Goal: Find specific page/section: Find specific page/section

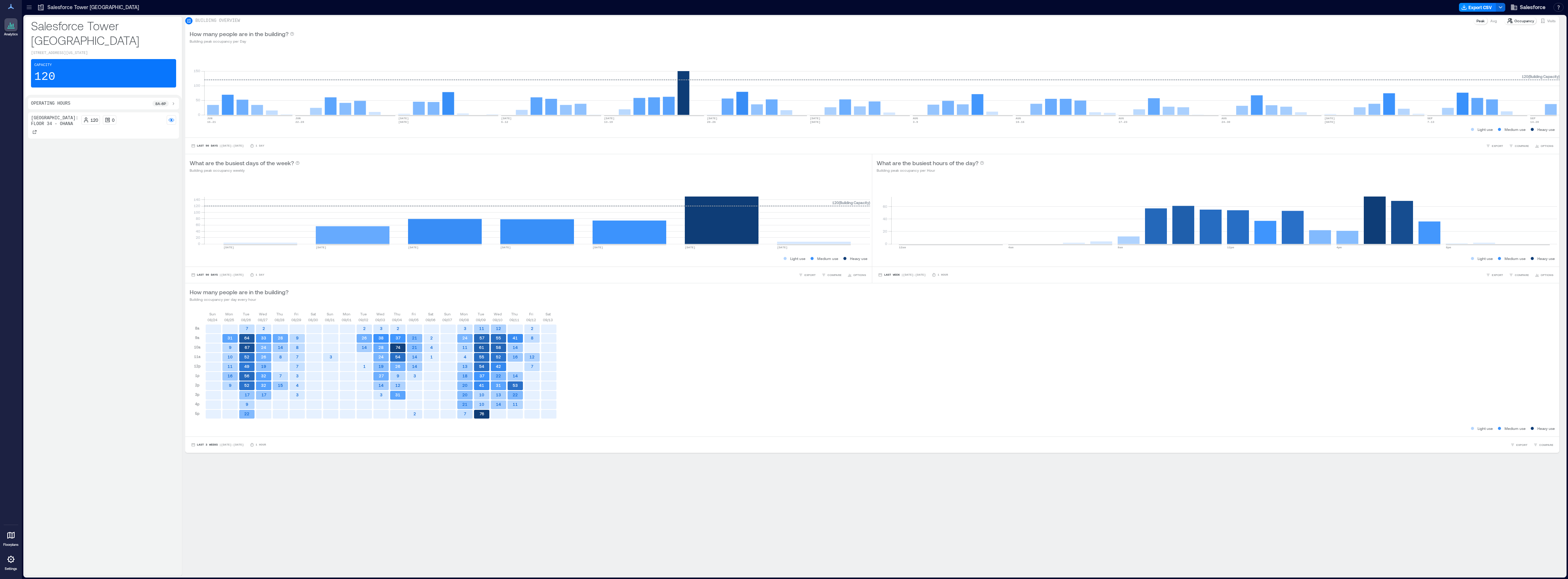
click at [29, 2] on div at bounding box center [29, 7] width 12 height 12
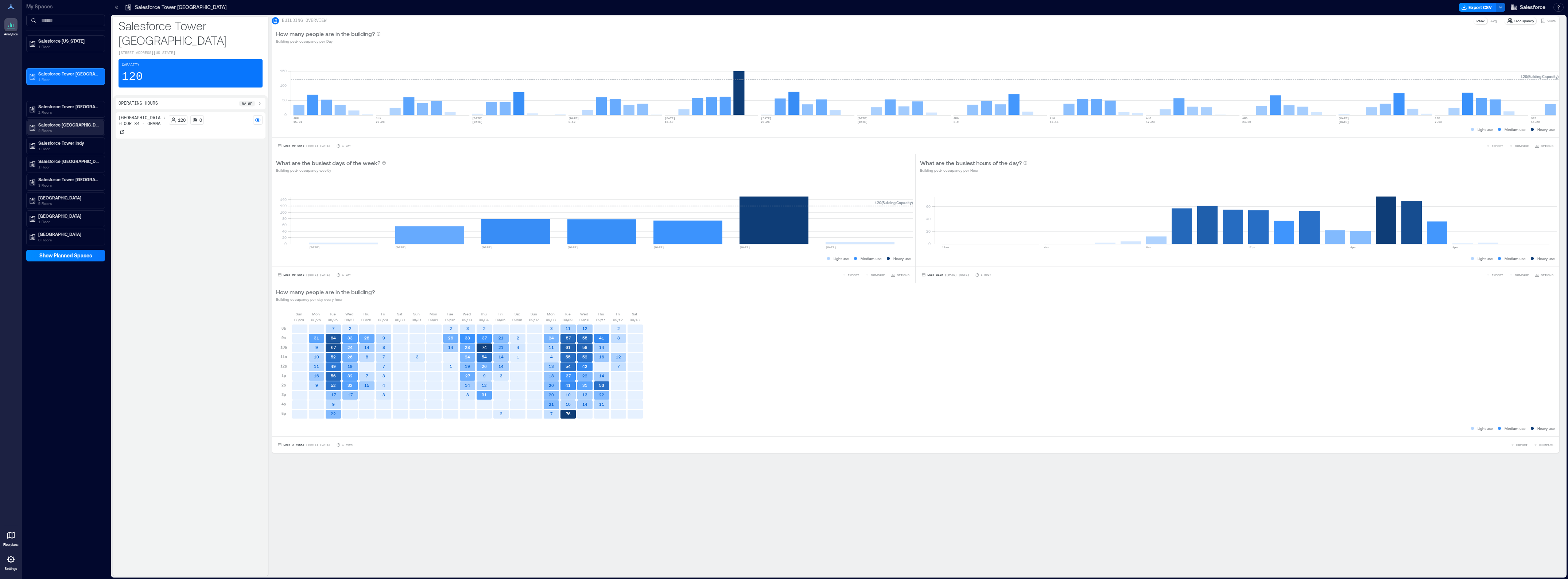
click at [81, 130] on p "2 Floors" at bounding box center [69, 131] width 61 height 6
click at [75, 152] on div "Floor 7 - Ohana" at bounding box center [64, 151] width 71 height 7
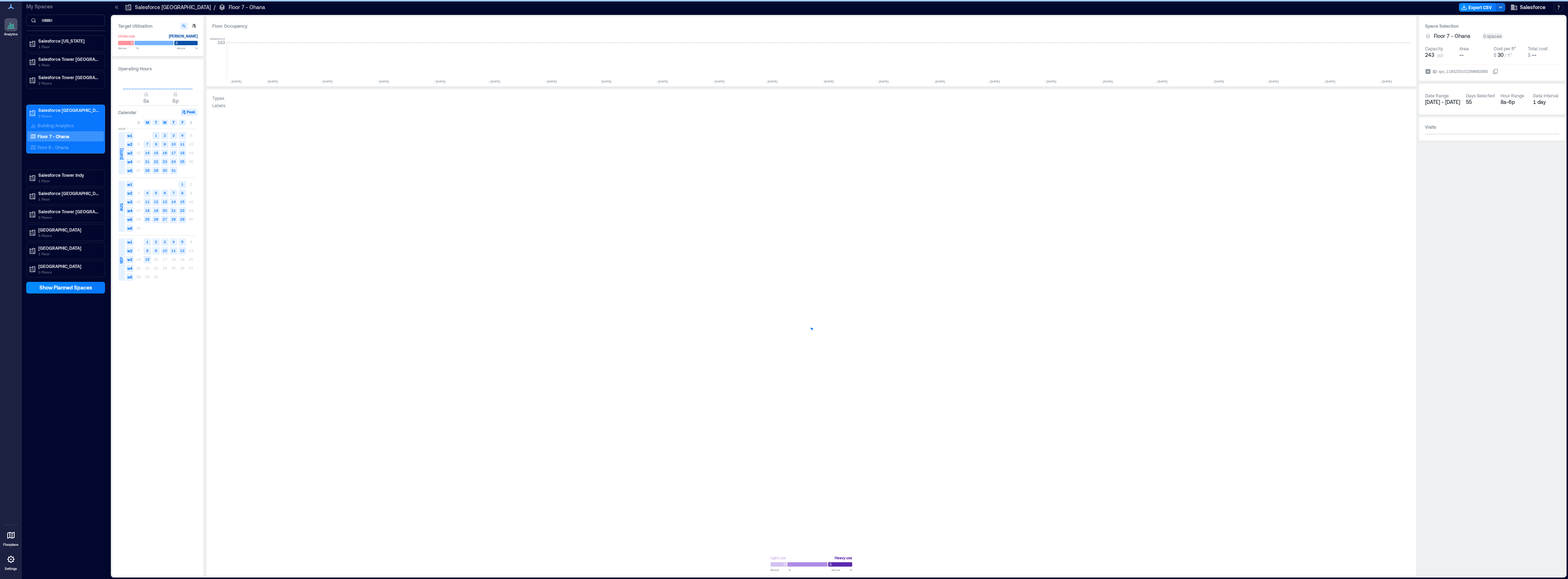
scroll to position [0, 385]
click at [1403, 546] on button "button" at bounding box center [1400, 538] width 18 height 18
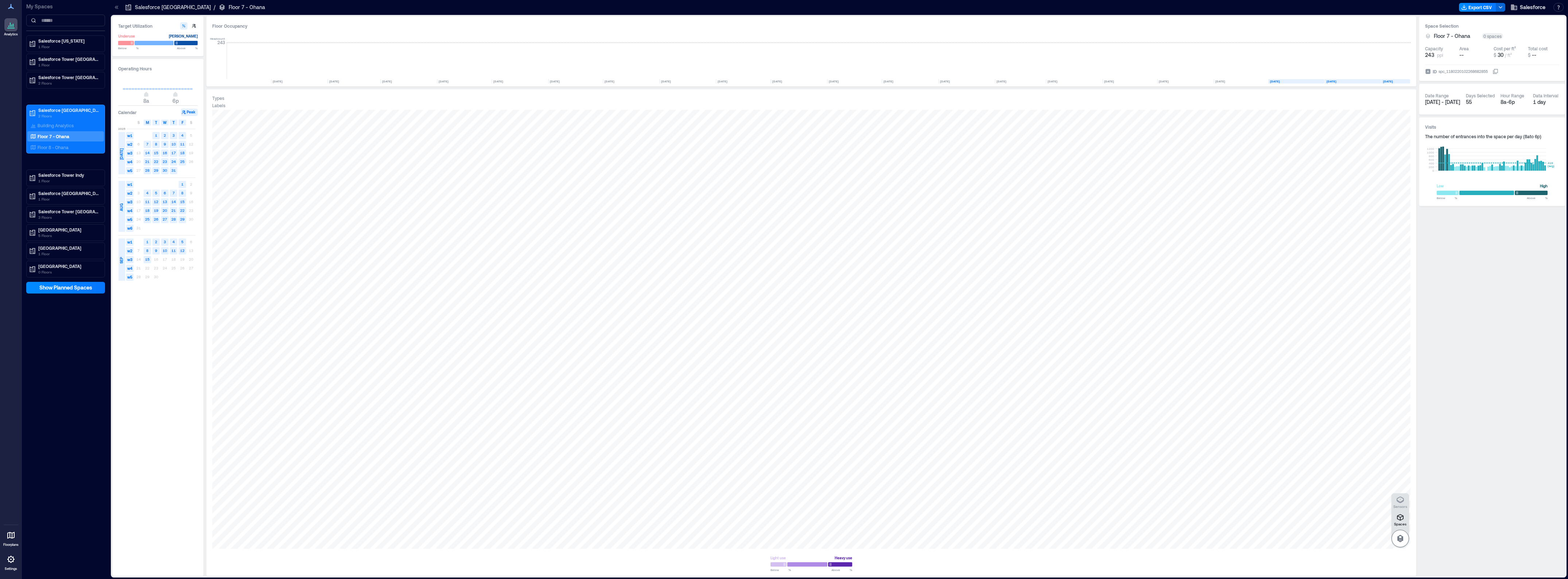
click at [1403, 544] on button "button" at bounding box center [1400, 538] width 18 height 18
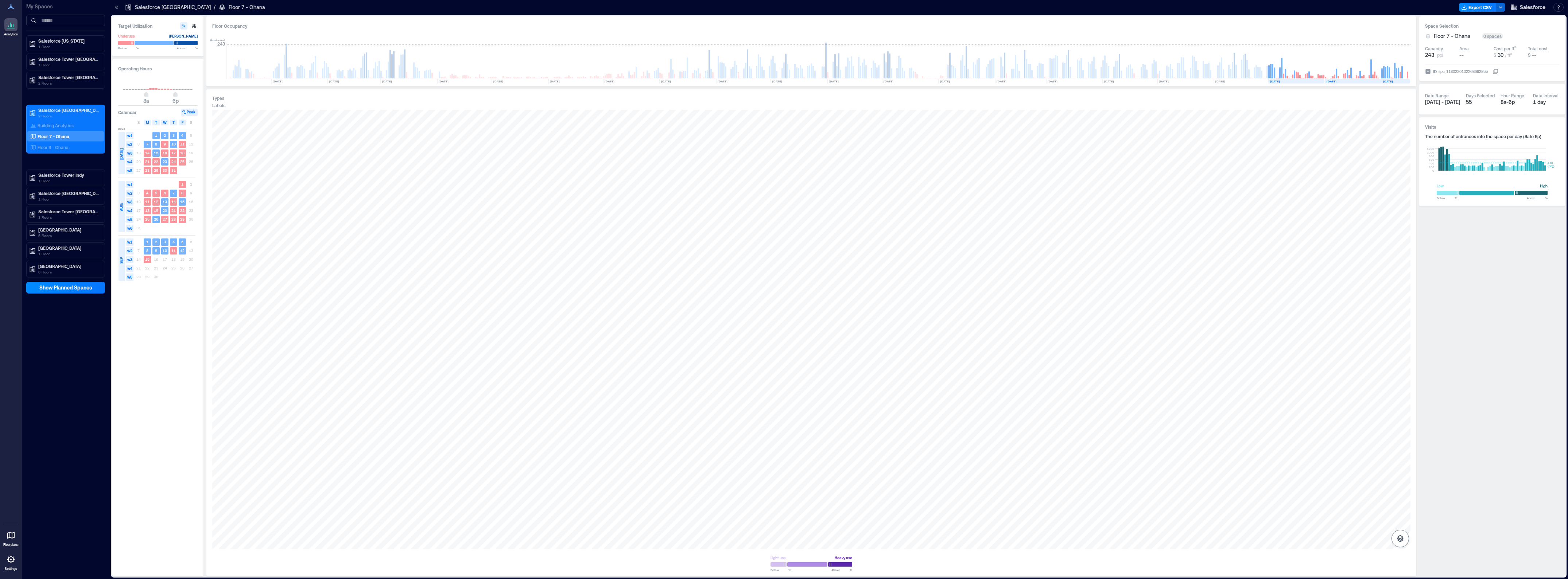
click at [1403, 544] on button "button" at bounding box center [1400, 538] width 18 height 18
click at [1398, 500] on icon "button" at bounding box center [1400, 500] width 9 height 9
click at [726, 388] on div "A1ESE001" at bounding box center [811, 329] width 1199 height 439
click at [84, 148] on div "Floor 8 - Ohana" at bounding box center [64, 147] width 71 height 7
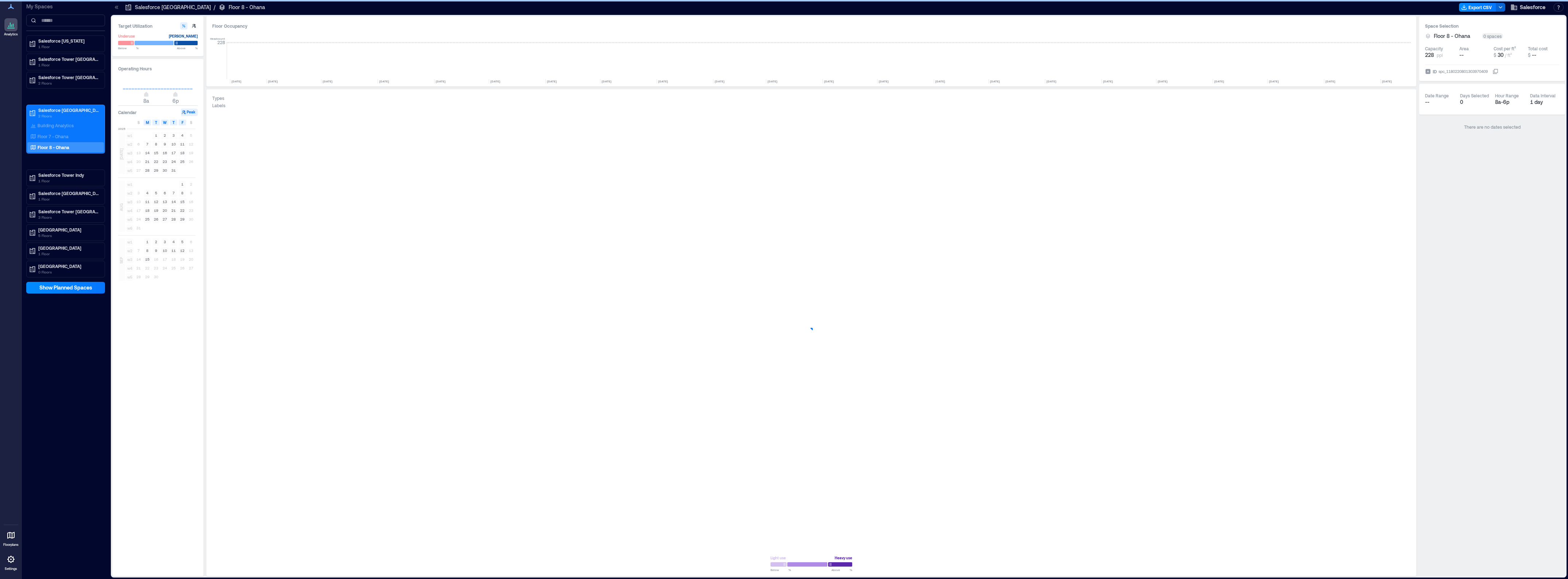
scroll to position [0, 385]
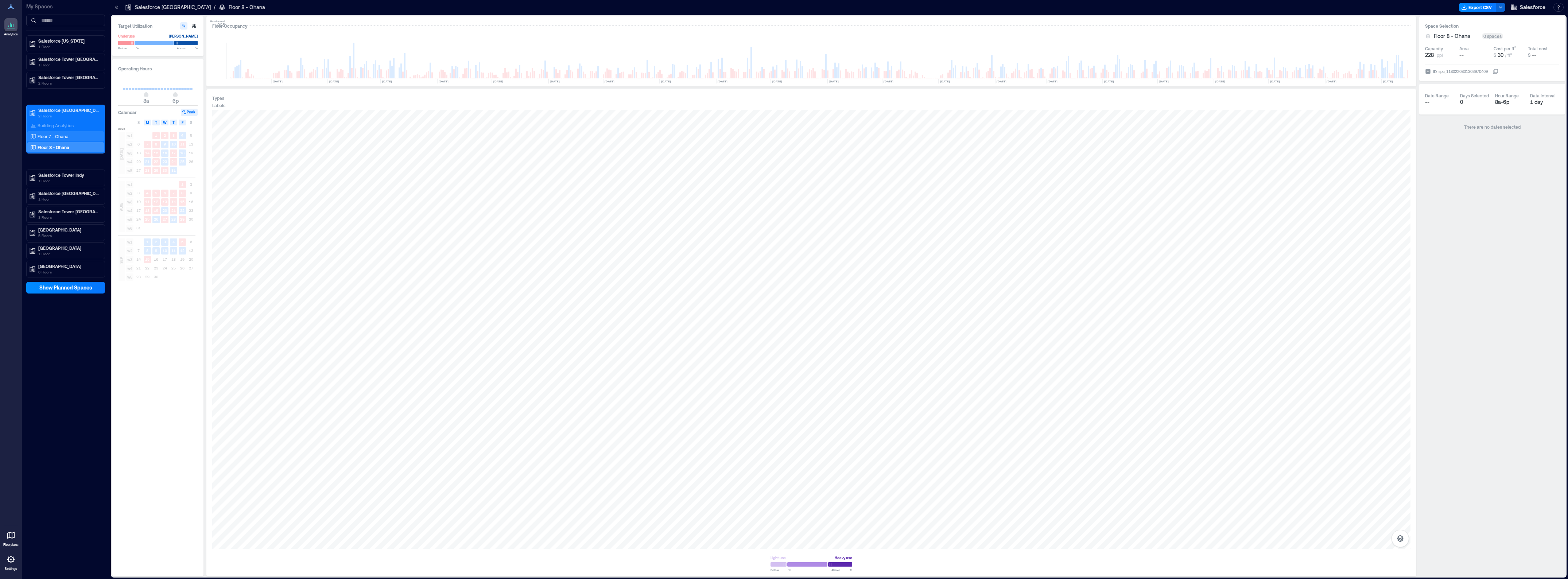
click at [47, 139] on p "Floor 7 - Ohana" at bounding box center [53, 136] width 31 height 6
